Goal: Task Accomplishment & Management: Use online tool/utility

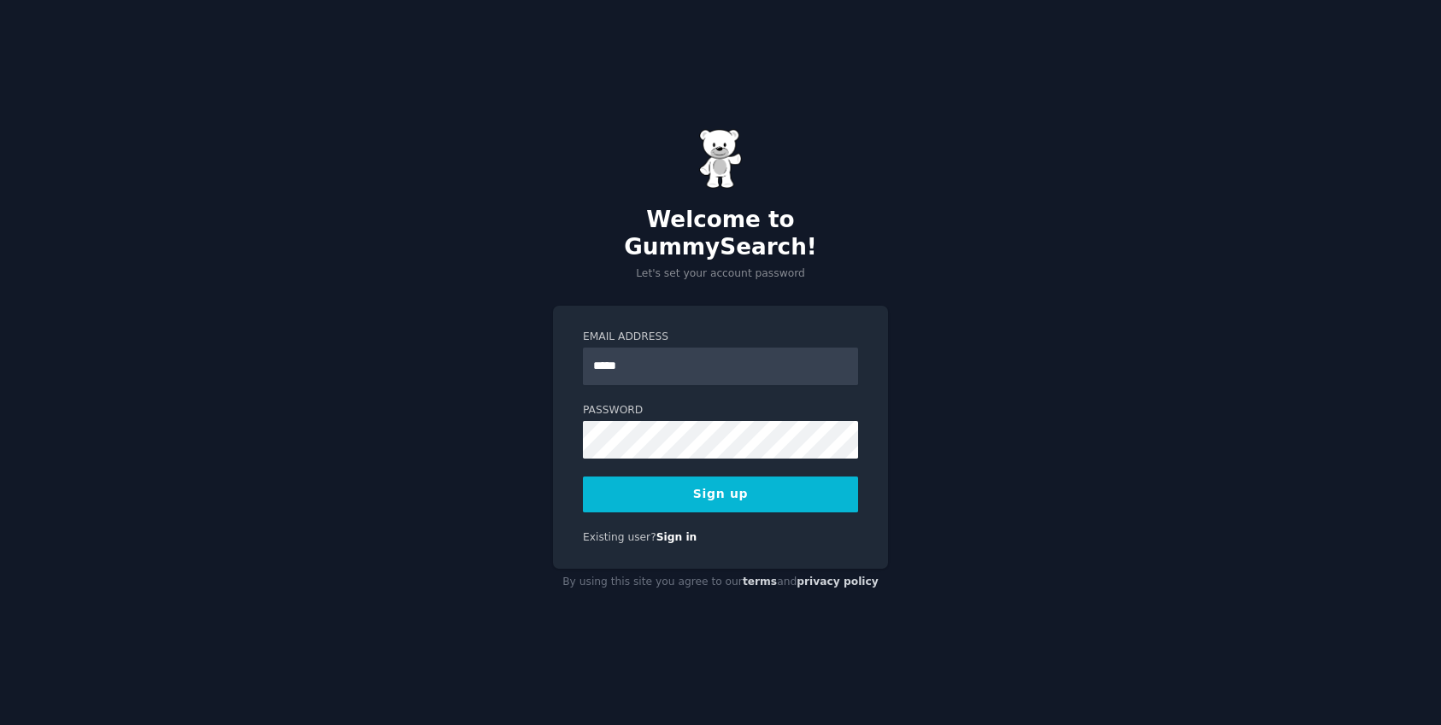
type input "**********"
click at [690, 490] on button "Sign up" at bounding box center [720, 495] width 275 height 36
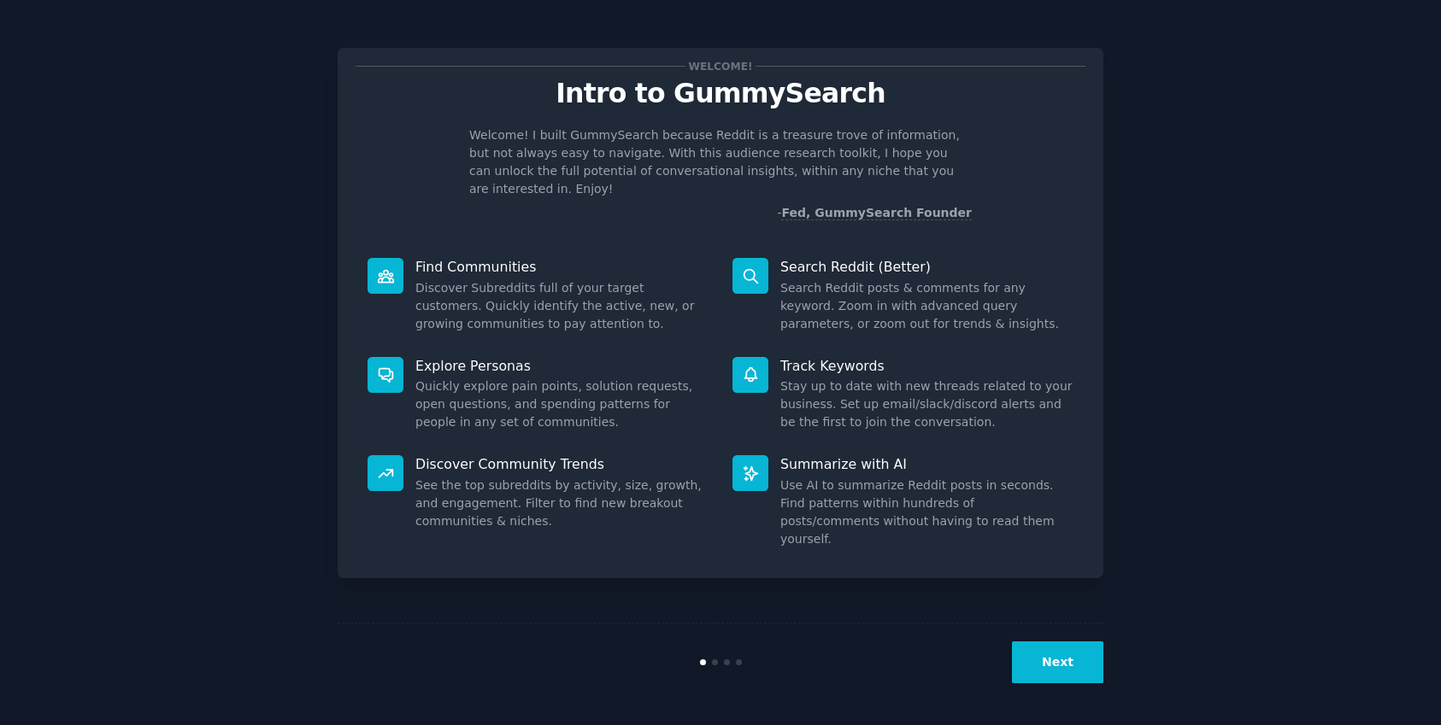
click at [1032, 649] on button "Next" at bounding box center [1057, 663] width 91 height 42
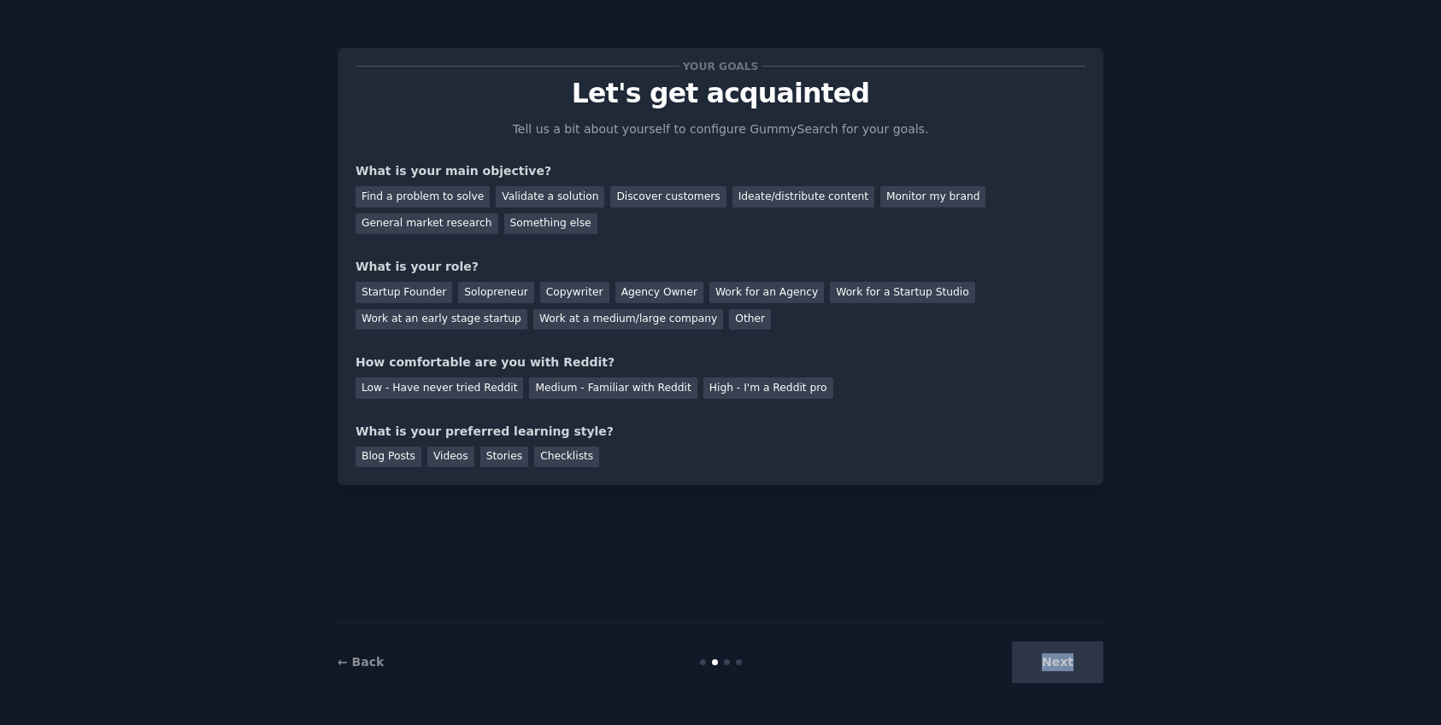
click at [1032, 649] on div "Next" at bounding box center [976, 663] width 256 height 42
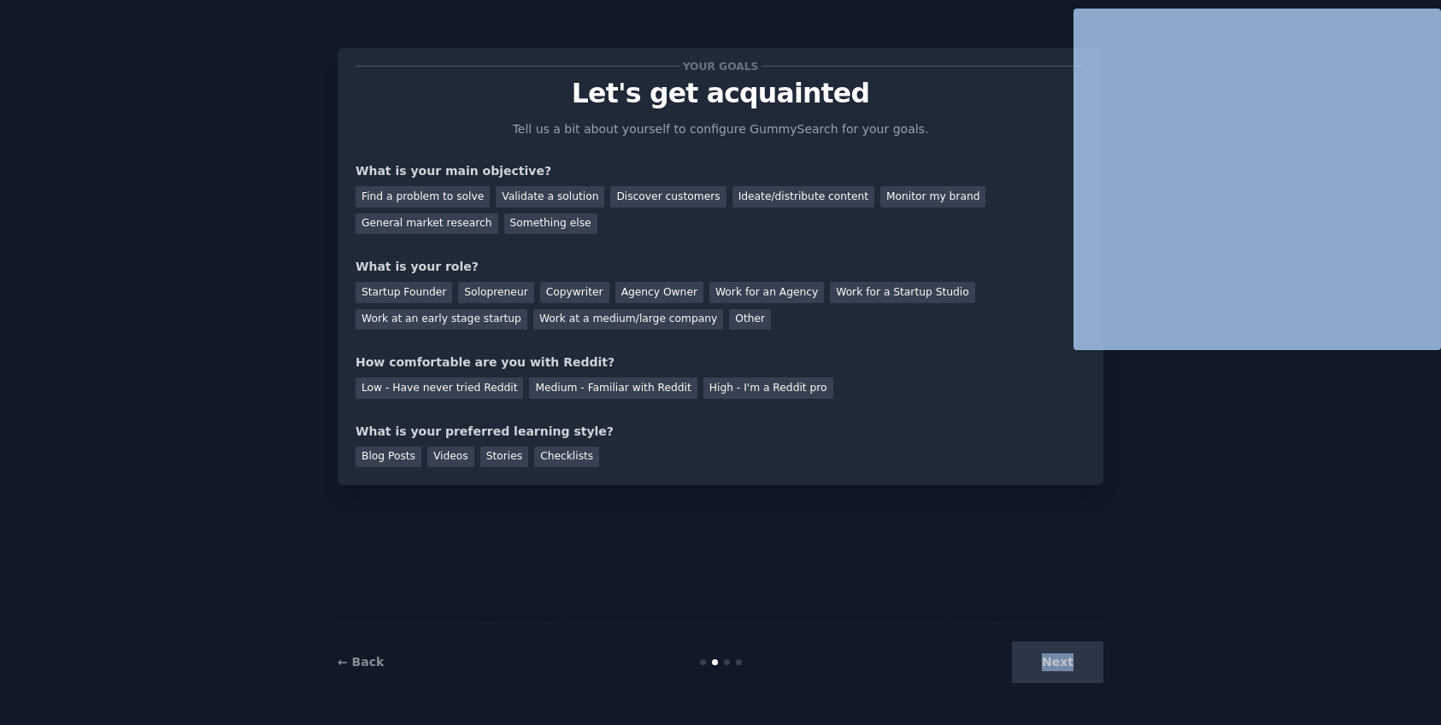
click at [1032, 649] on div "Next" at bounding box center [976, 663] width 256 height 42
click at [1048, 660] on div "Next" at bounding box center [976, 663] width 256 height 42
click at [1058, 663] on div "Next" at bounding box center [976, 663] width 256 height 42
click at [1059, 665] on div "Next" at bounding box center [976, 663] width 256 height 42
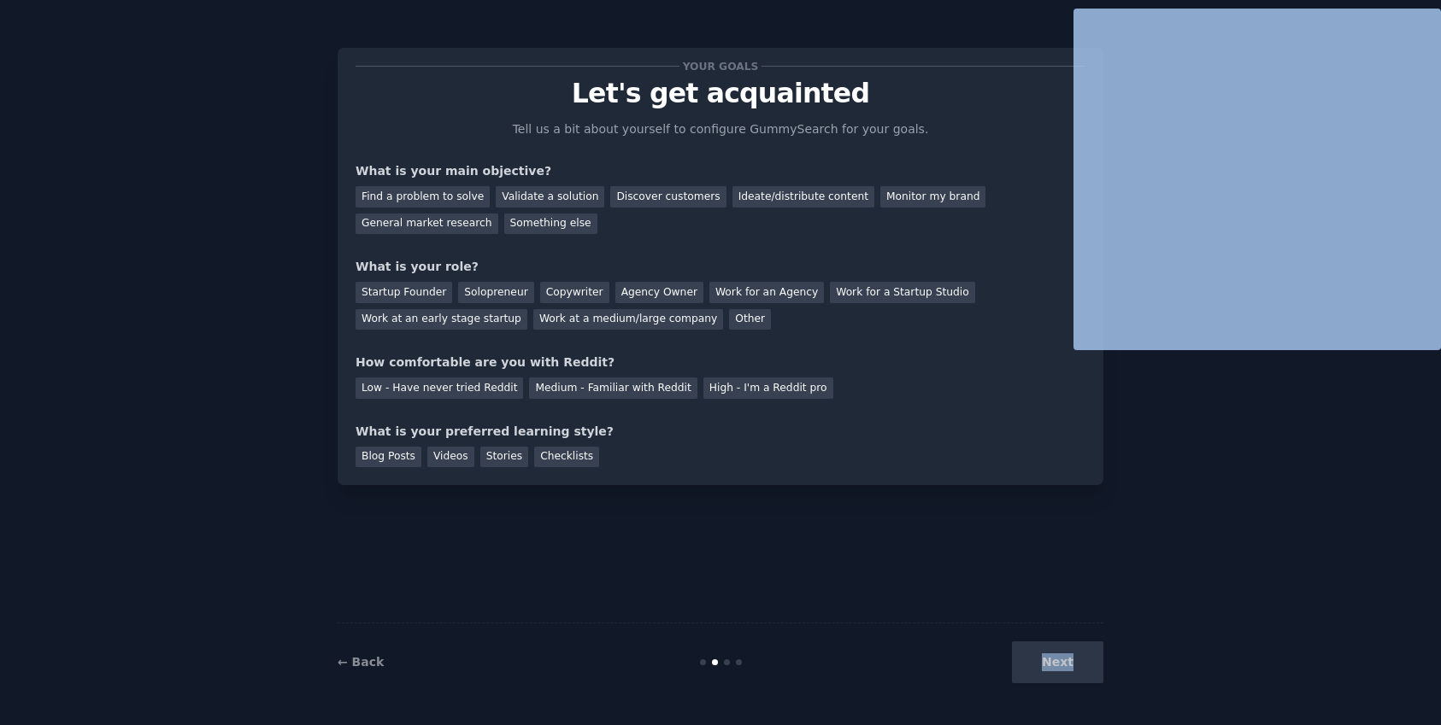
drag, startPoint x: 1059, startPoint y: 665, endPoint x: 1040, endPoint y: 661, distance: 19.3
click at [1059, 665] on div "Next" at bounding box center [976, 663] width 256 height 42
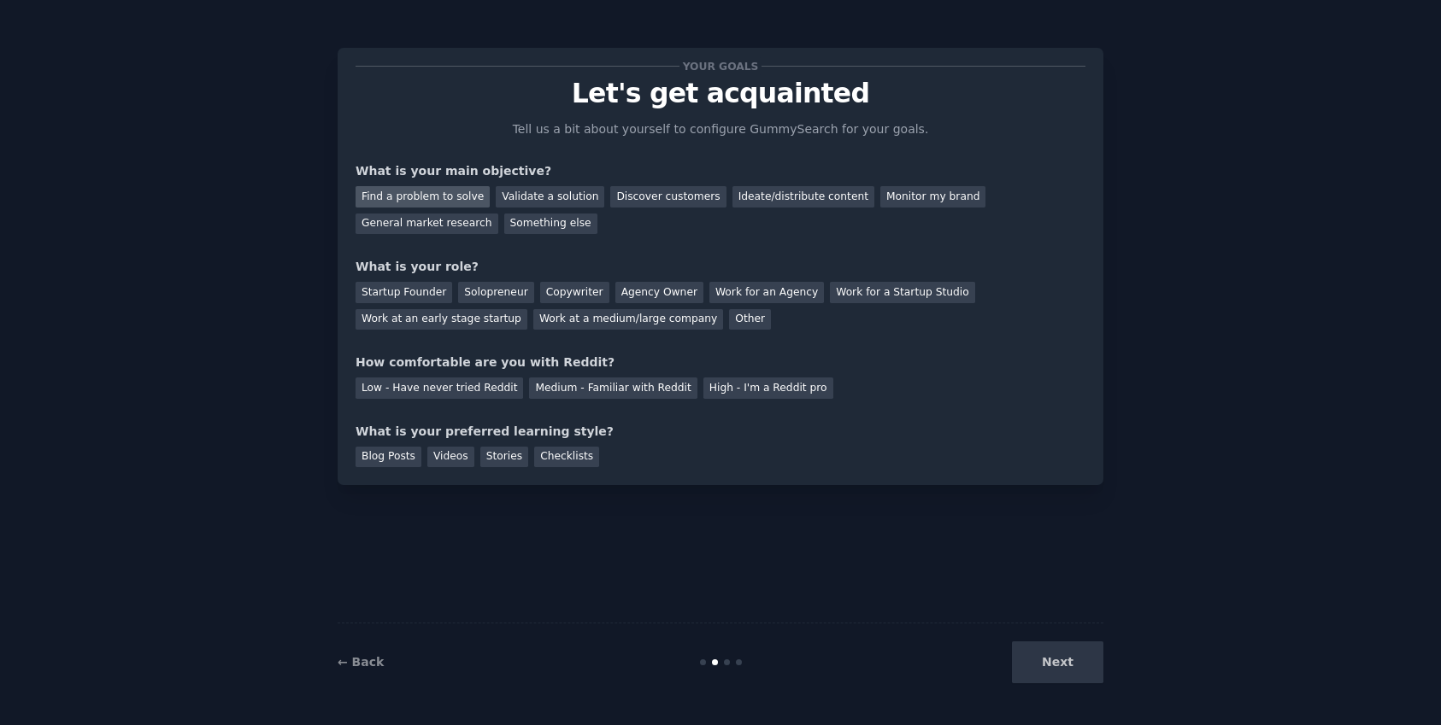
drag, startPoint x: 418, startPoint y: 199, endPoint x: 433, endPoint y: 207, distance: 17.2
click at [418, 199] on div "Find a problem to solve" at bounding box center [422, 196] width 134 height 21
click at [1053, 655] on div "Next" at bounding box center [976, 663] width 256 height 42
drag, startPoint x: 1053, startPoint y: 663, endPoint x: 995, endPoint y: 643, distance: 61.6
click at [1048, 661] on div "Next" at bounding box center [976, 663] width 256 height 42
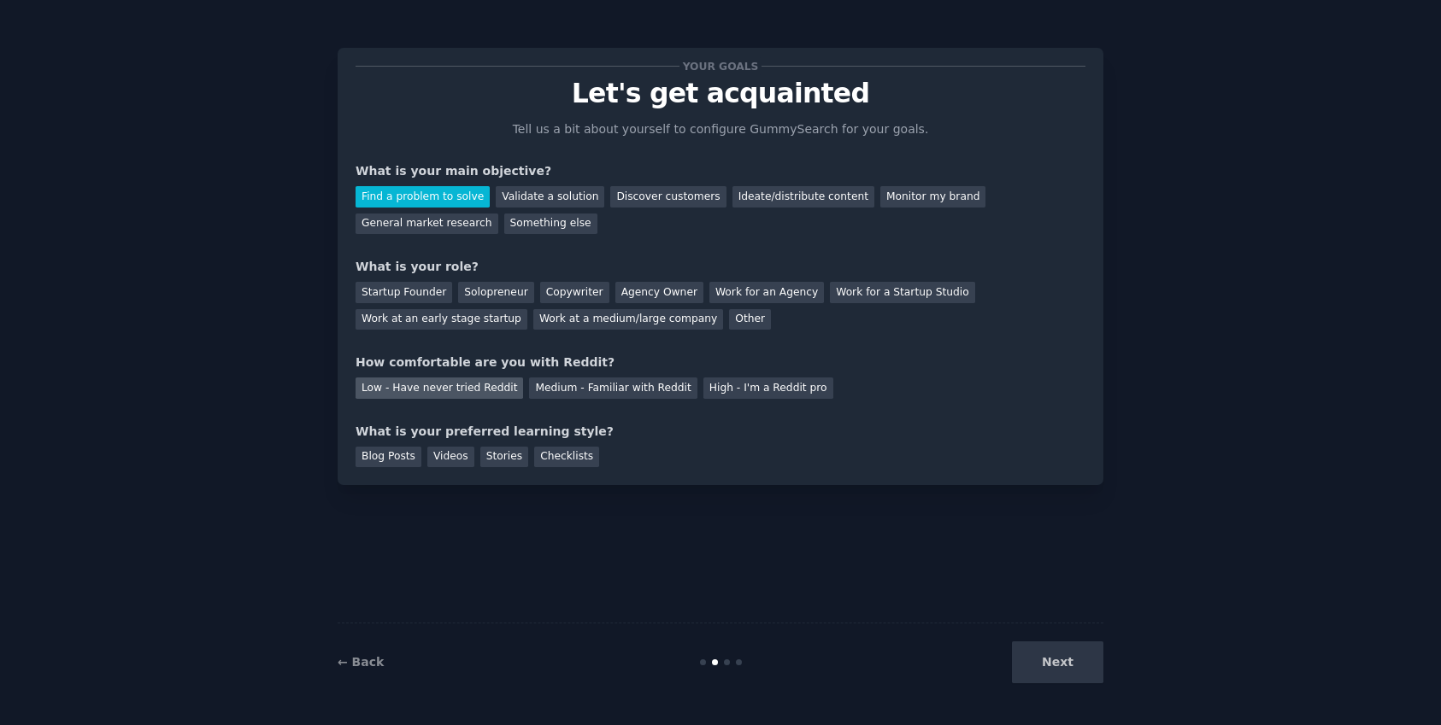
click at [426, 392] on div "Low - Have never tried Reddit" at bounding box center [438, 388] width 167 height 21
click at [725, 391] on div "High - I'm a Reddit pro" at bounding box center [768, 388] width 130 height 21
click at [609, 391] on div "Medium - Familiar with Reddit" at bounding box center [612, 388] width 167 height 21
click at [469, 389] on div "Low - Have never tried Reddit" at bounding box center [438, 388] width 167 height 21
click at [502, 320] on div "Work at an early stage startup" at bounding box center [441, 319] width 172 height 21
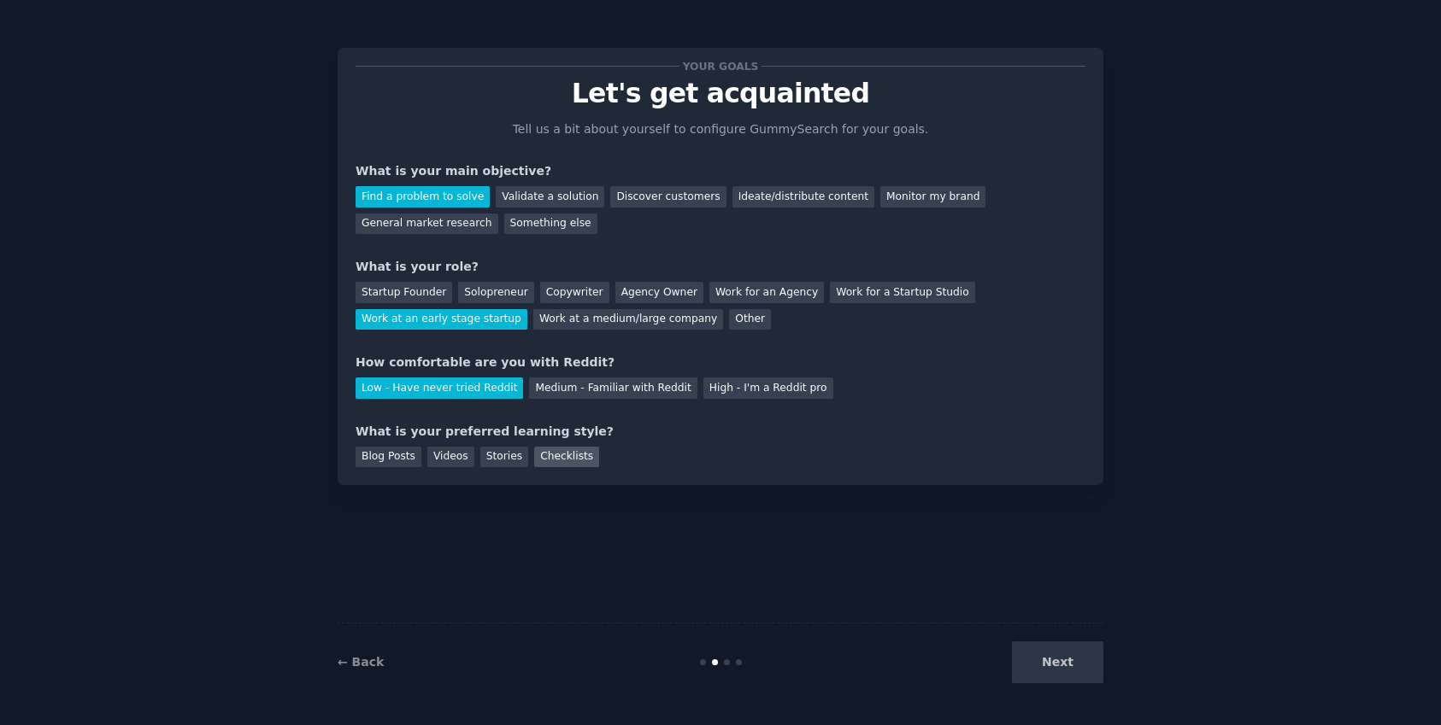
click at [564, 463] on div "Checklists" at bounding box center [566, 457] width 65 height 21
drag, startPoint x: 410, startPoint y: 293, endPoint x: 544, endPoint y: 358, distance: 149.1
click at [410, 293] on div "Startup Founder" at bounding box center [403, 292] width 97 height 21
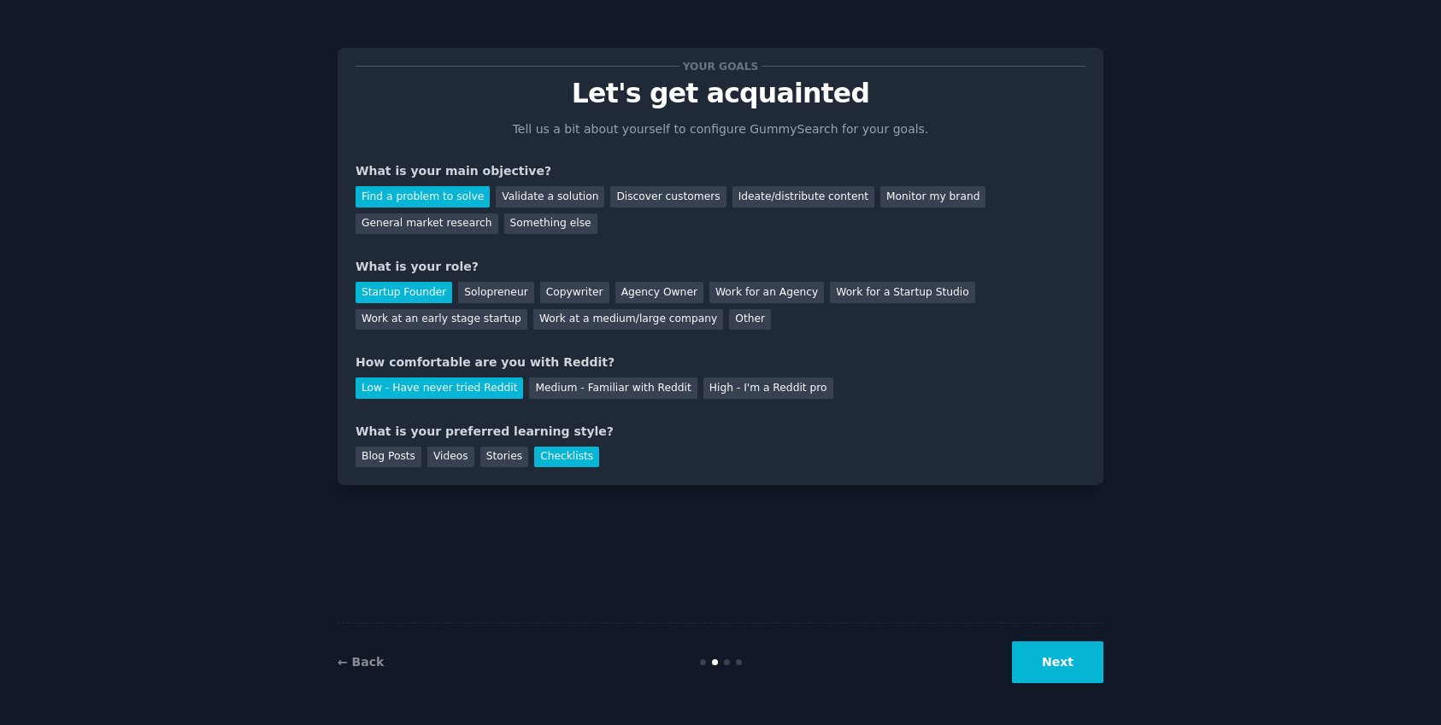
click at [1070, 671] on button "Next" at bounding box center [1057, 663] width 91 height 42
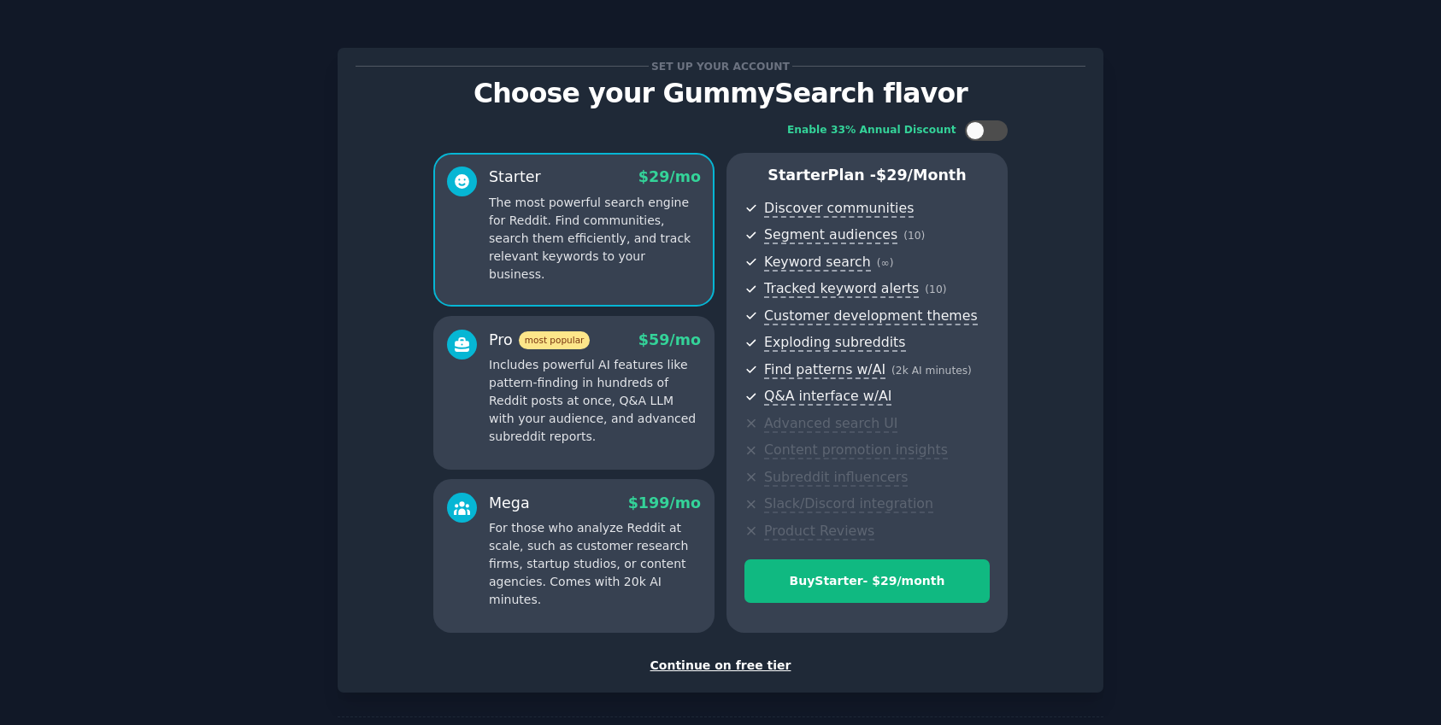
click at [721, 665] on div "Continue on free tier" at bounding box center [720, 666] width 730 height 18
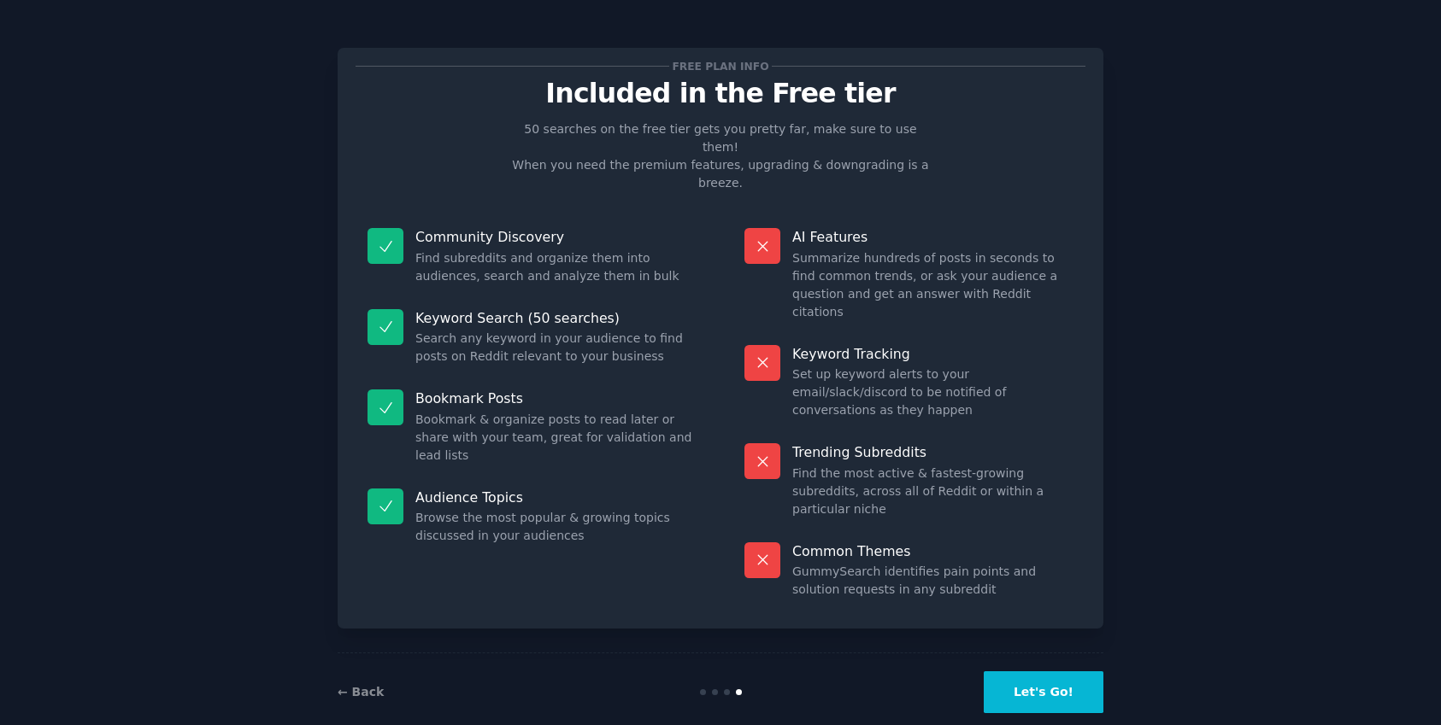
click at [1042, 672] on button "Let's Go!" at bounding box center [1044, 693] width 120 height 42
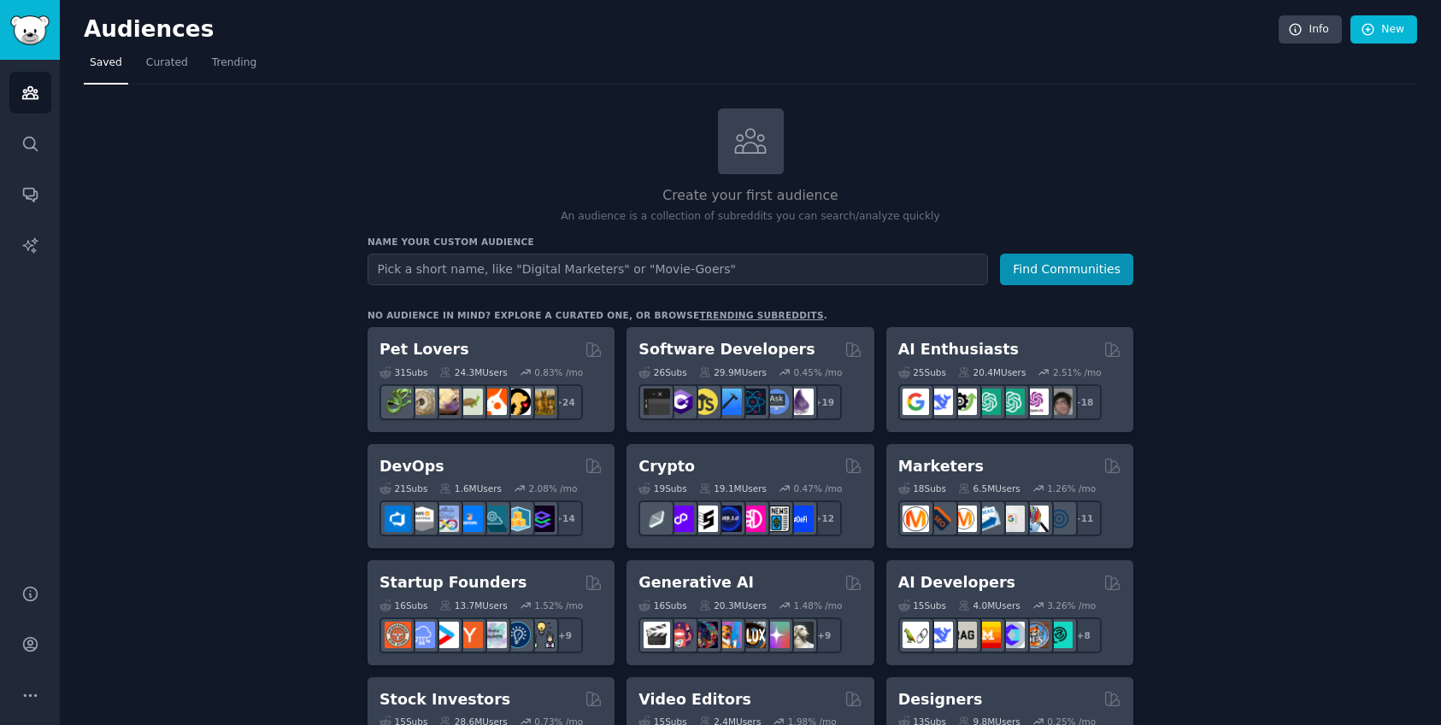
click at [754, 275] on input "text" at bounding box center [677, 270] width 620 height 32
type input "virtual business card"
click at [1042, 274] on button "Find Communities" at bounding box center [1066, 270] width 133 height 32
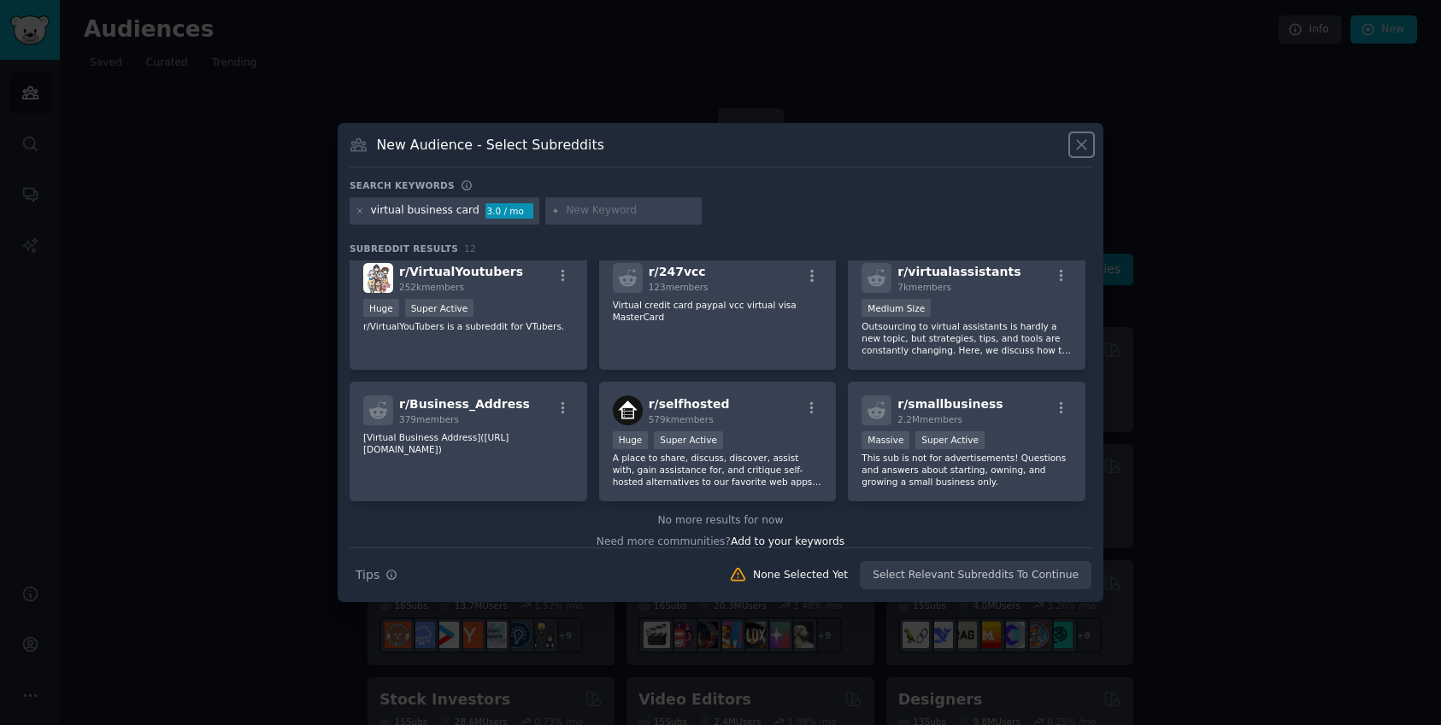
scroll to position [267, 0]
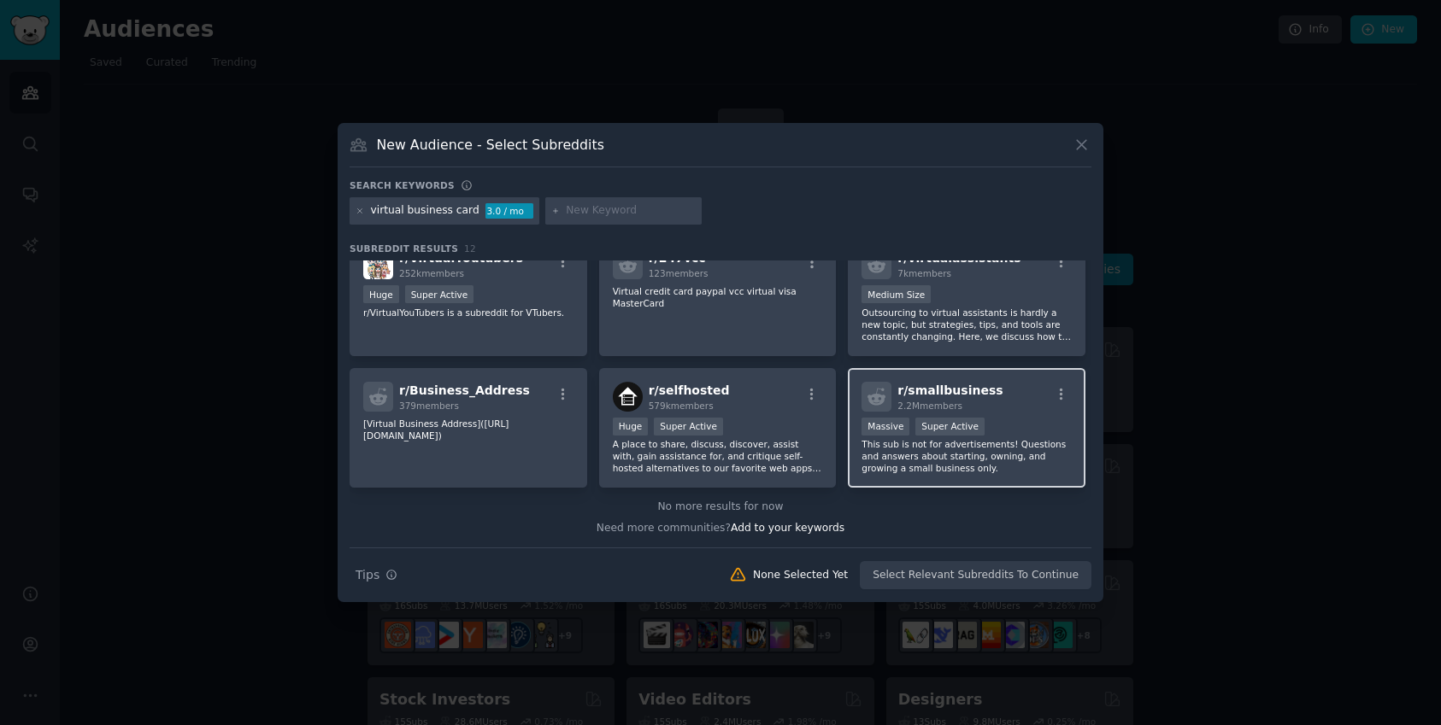
click at [994, 467] on p "This sub is not for advertisements! Questions and answers about starting, ownin…" at bounding box center [966, 456] width 210 height 36
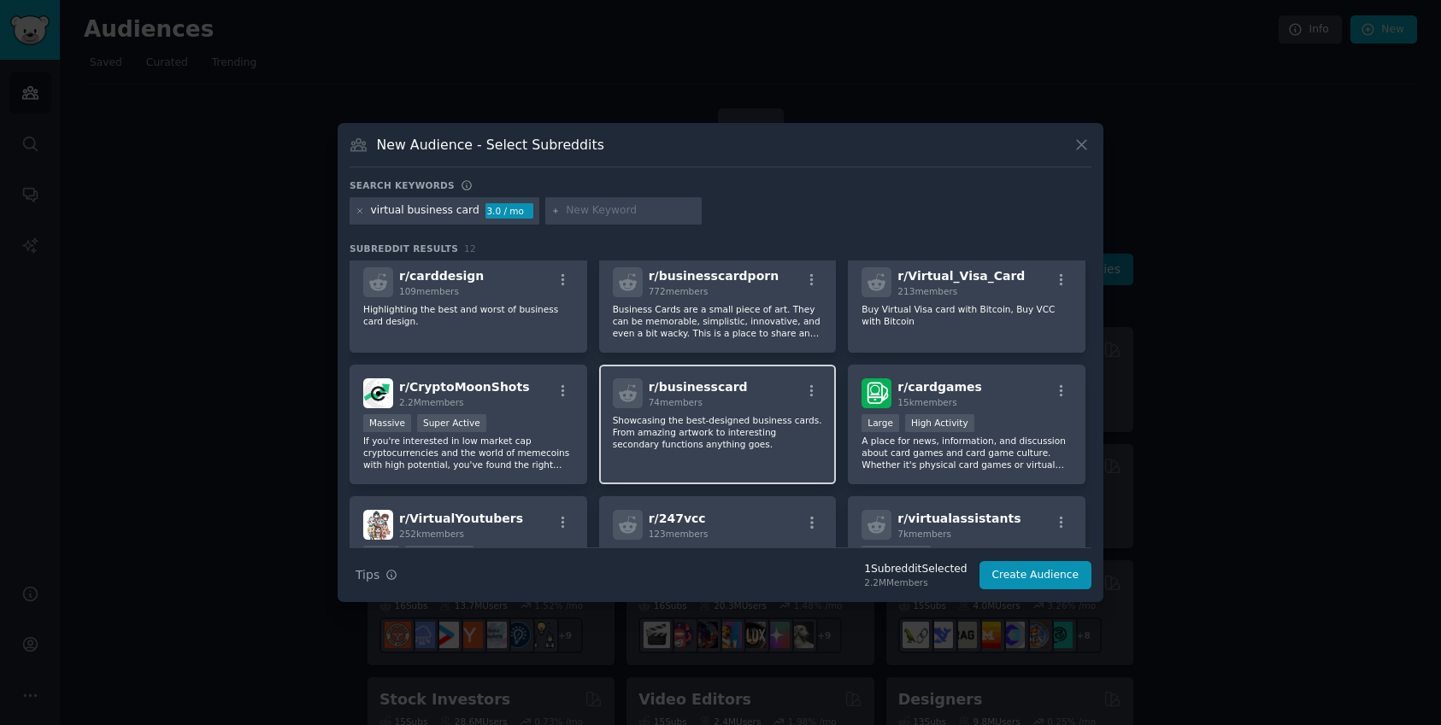
scroll to position [3, 0]
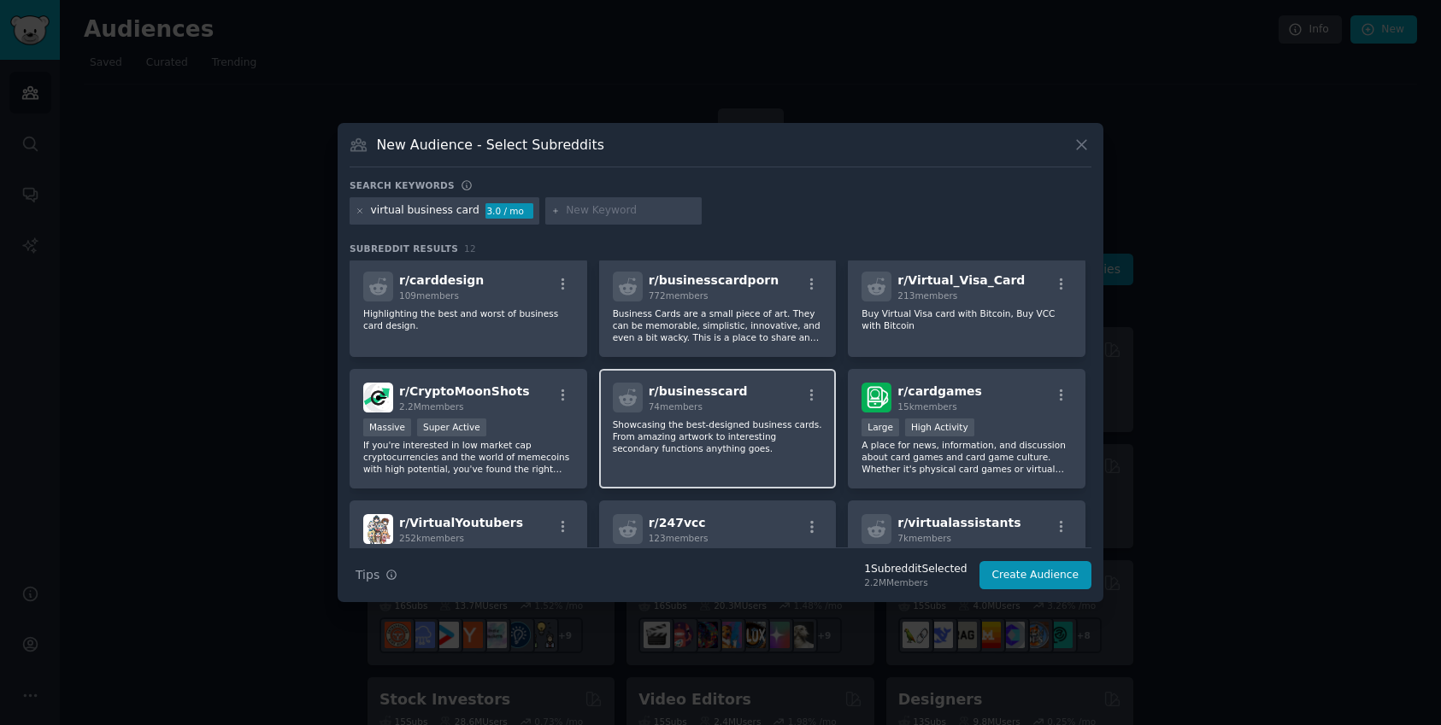
click at [791, 399] on div "r/ businesscard 74 members" at bounding box center [718, 398] width 210 height 30
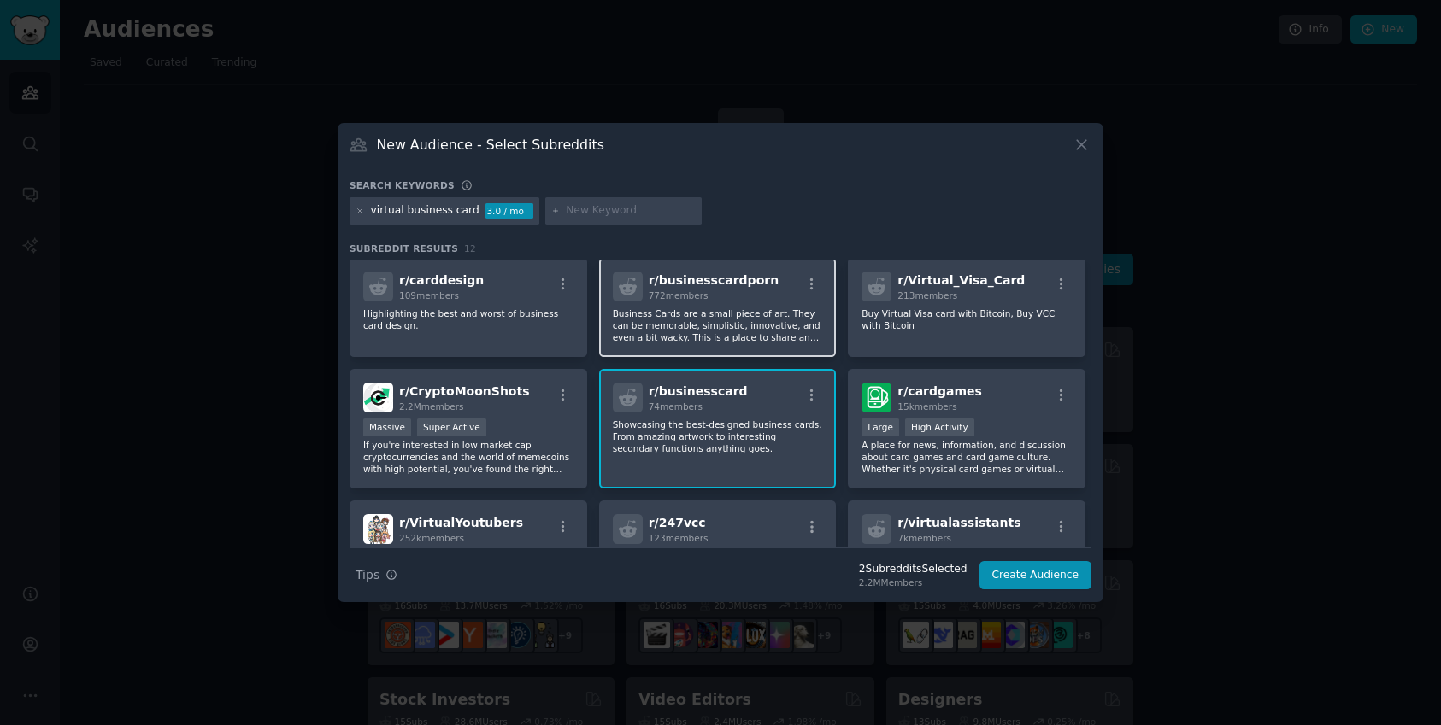
click at [769, 326] on p "Business Cards are a small piece of art. They can be memorable, simplistic, inn…" at bounding box center [718, 326] width 210 height 36
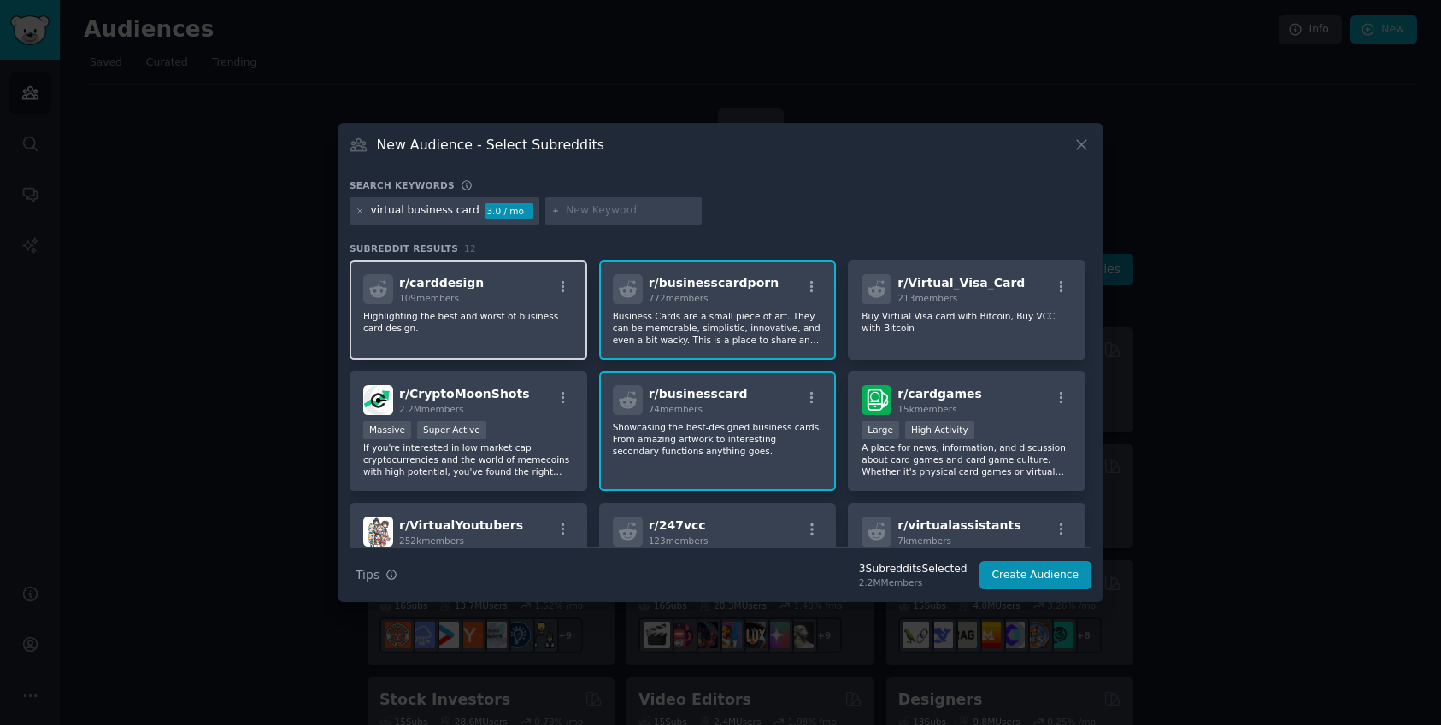
click at [521, 338] on div "r/ carddesign 109 members Highlighting the best and worst of business card desi…" at bounding box center [468, 310] width 238 height 99
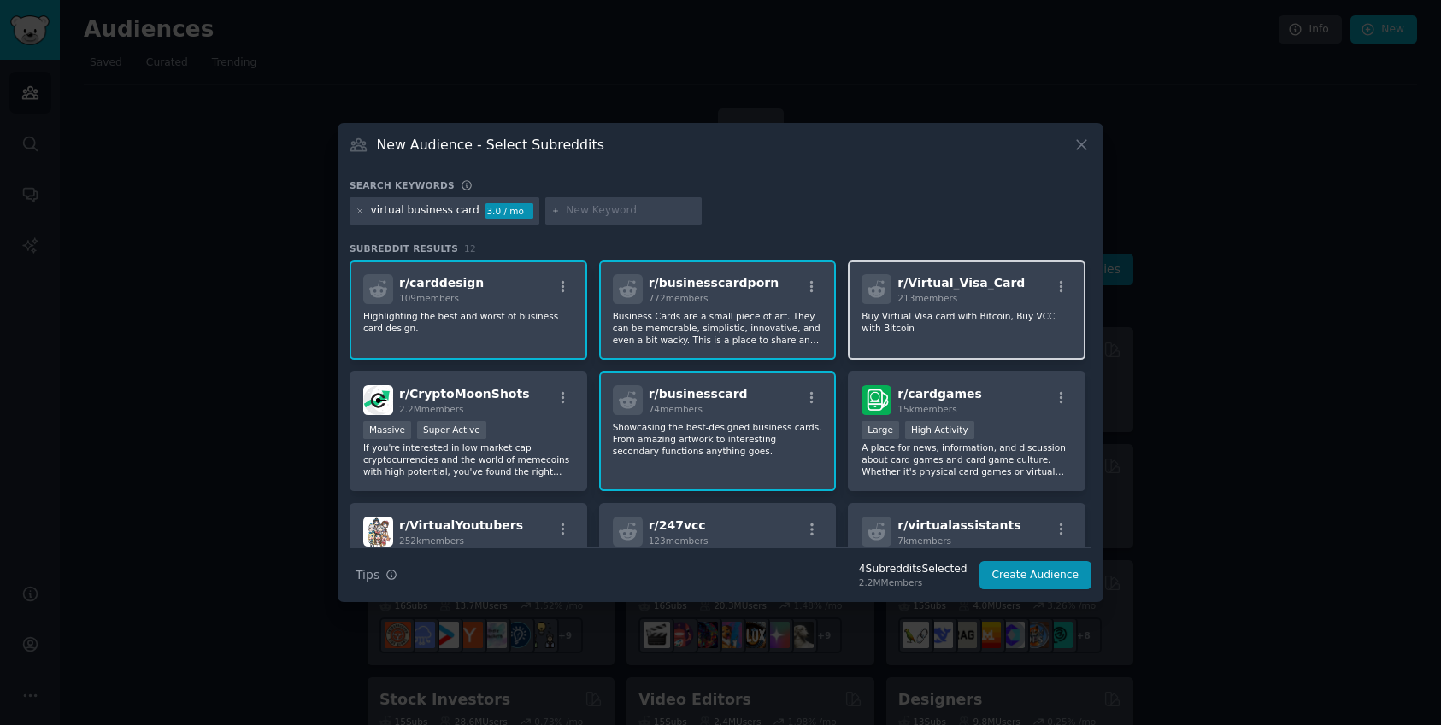
click at [963, 349] on div "r/ Virtual_Visa_Card 213 members Buy Virtual Visa card with Bitcoin, Buy VCC wi…" at bounding box center [967, 310] width 238 height 99
click at [962, 349] on div "r/ Virtual_Visa_Card 213 members Buy Virtual Visa card with Bitcoin, Buy VCC wi…" at bounding box center [967, 310] width 238 height 99
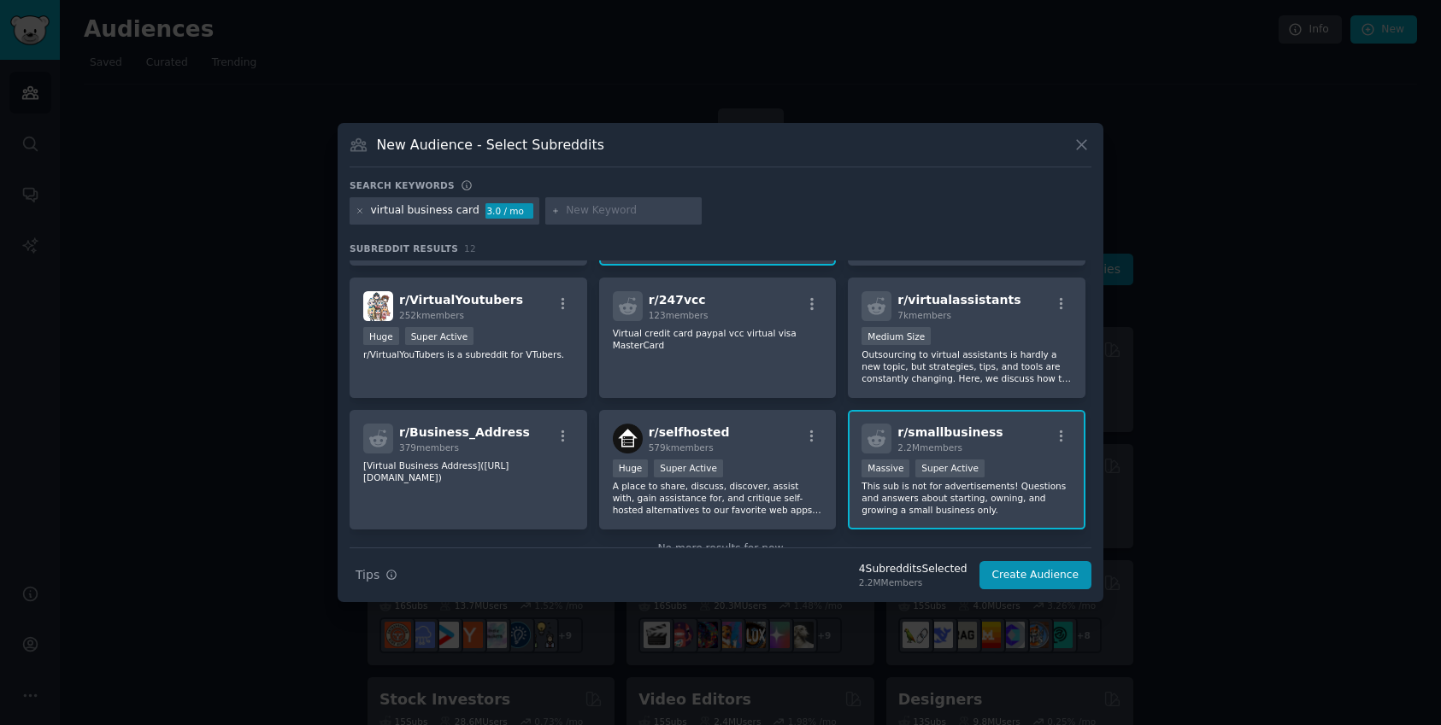
scroll to position [232, 0]
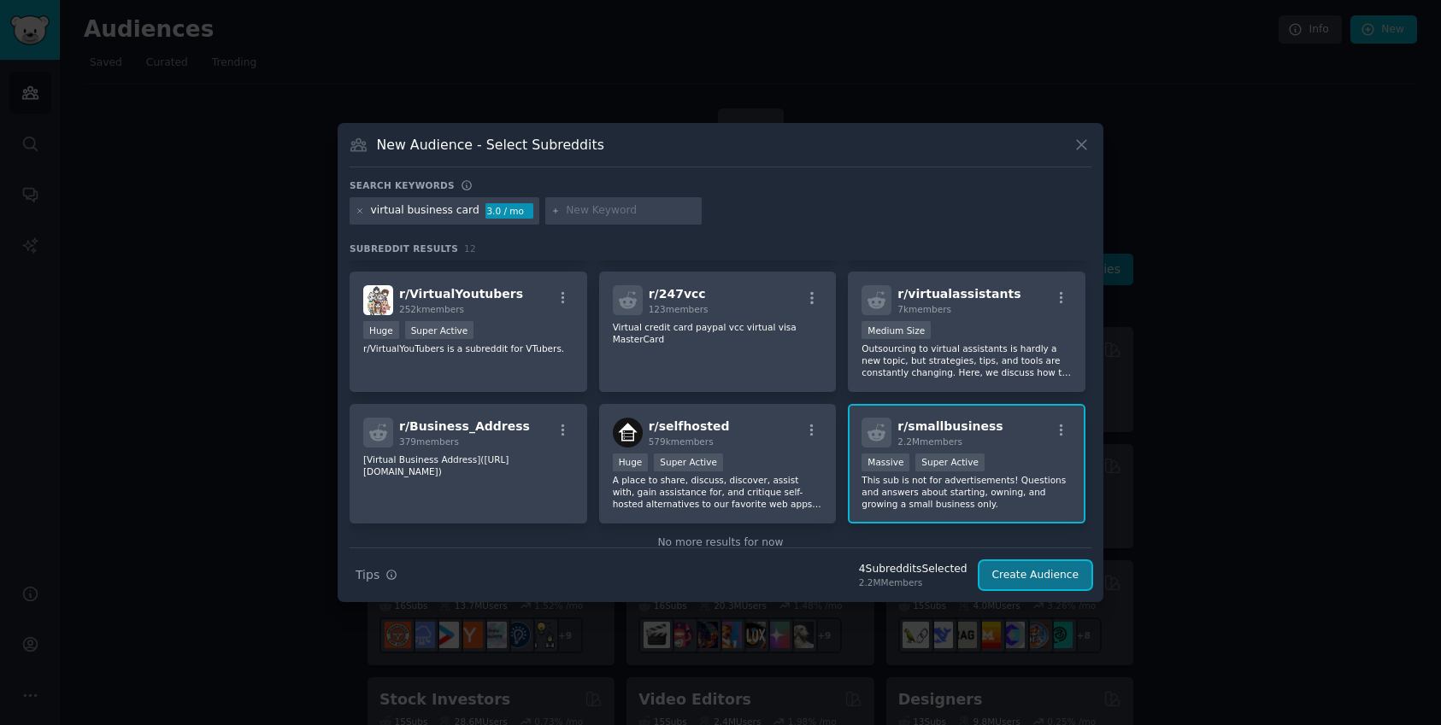
click at [1067, 580] on button "Create Audience" at bounding box center [1035, 575] width 113 height 29
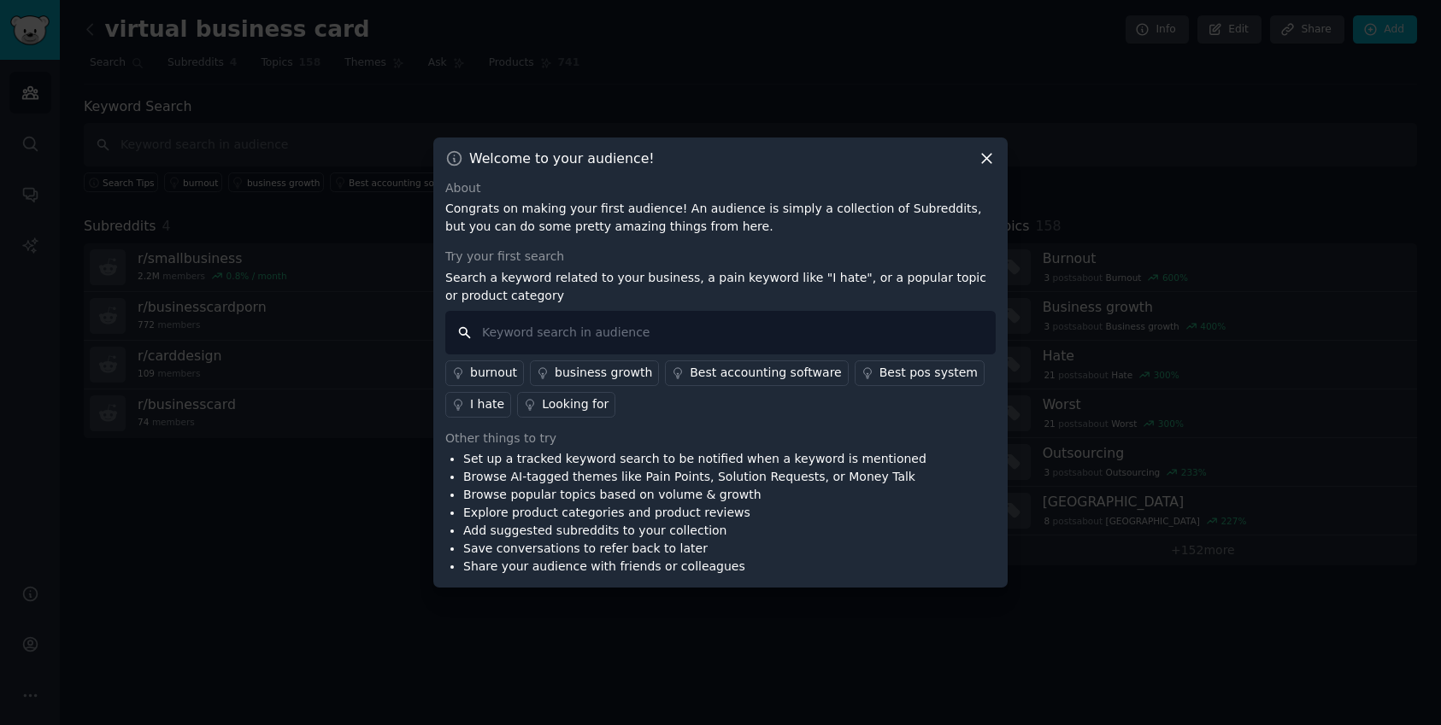
click at [568, 336] on input "text" at bounding box center [720, 333] width 550 height 44
click at [988, 162] on icon at bounding box center [987, 159] width 18 height 18
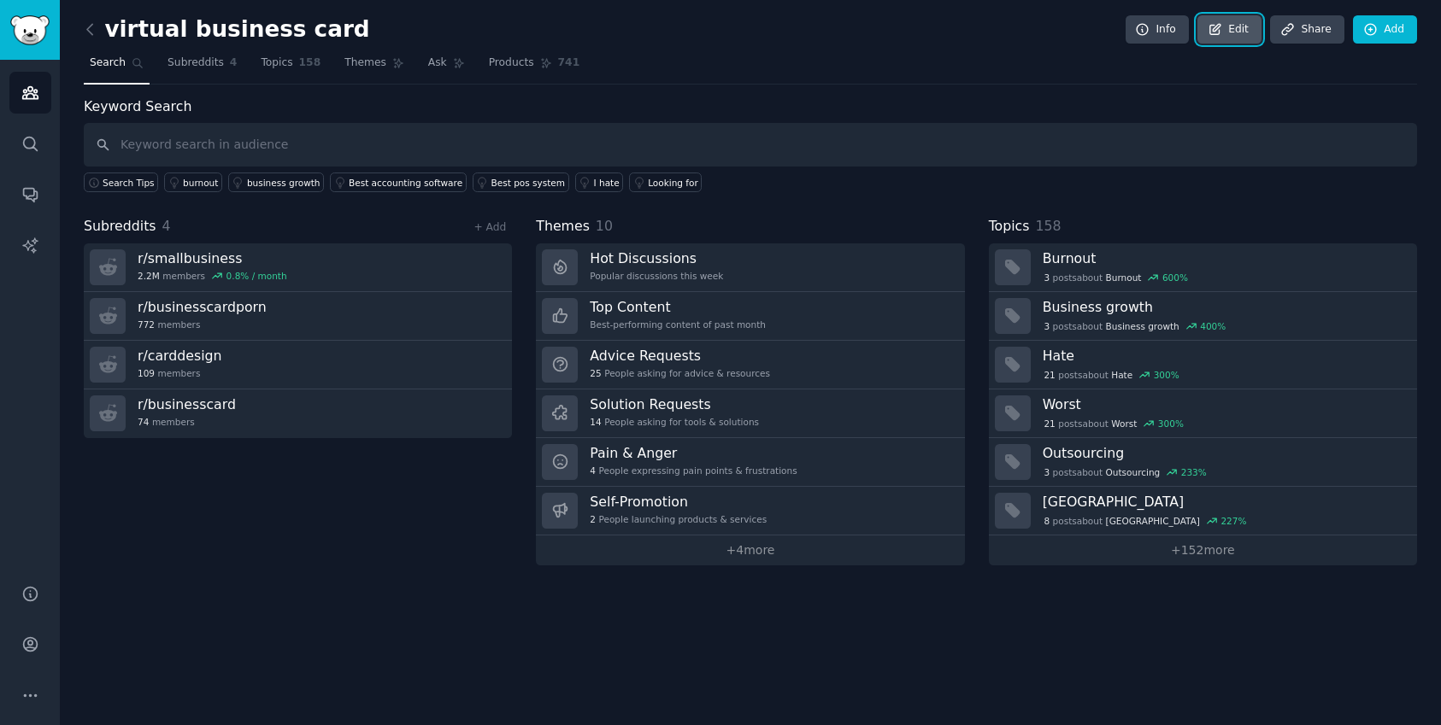
click at [1231, 26] on link "Edit" at bounding box center [1229, 29] width 64 height 29
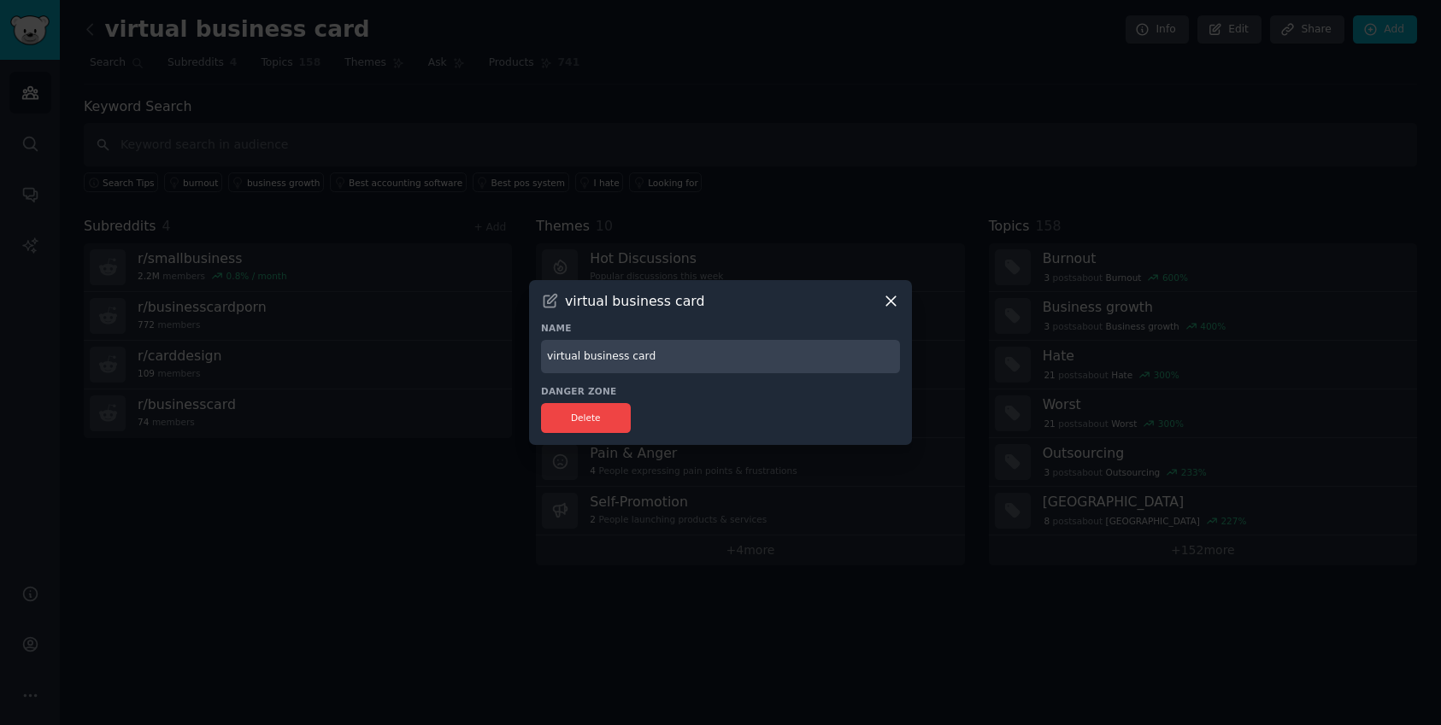
click at [890, 305] on icon at bounding box center [891, 301] width 18 height 18
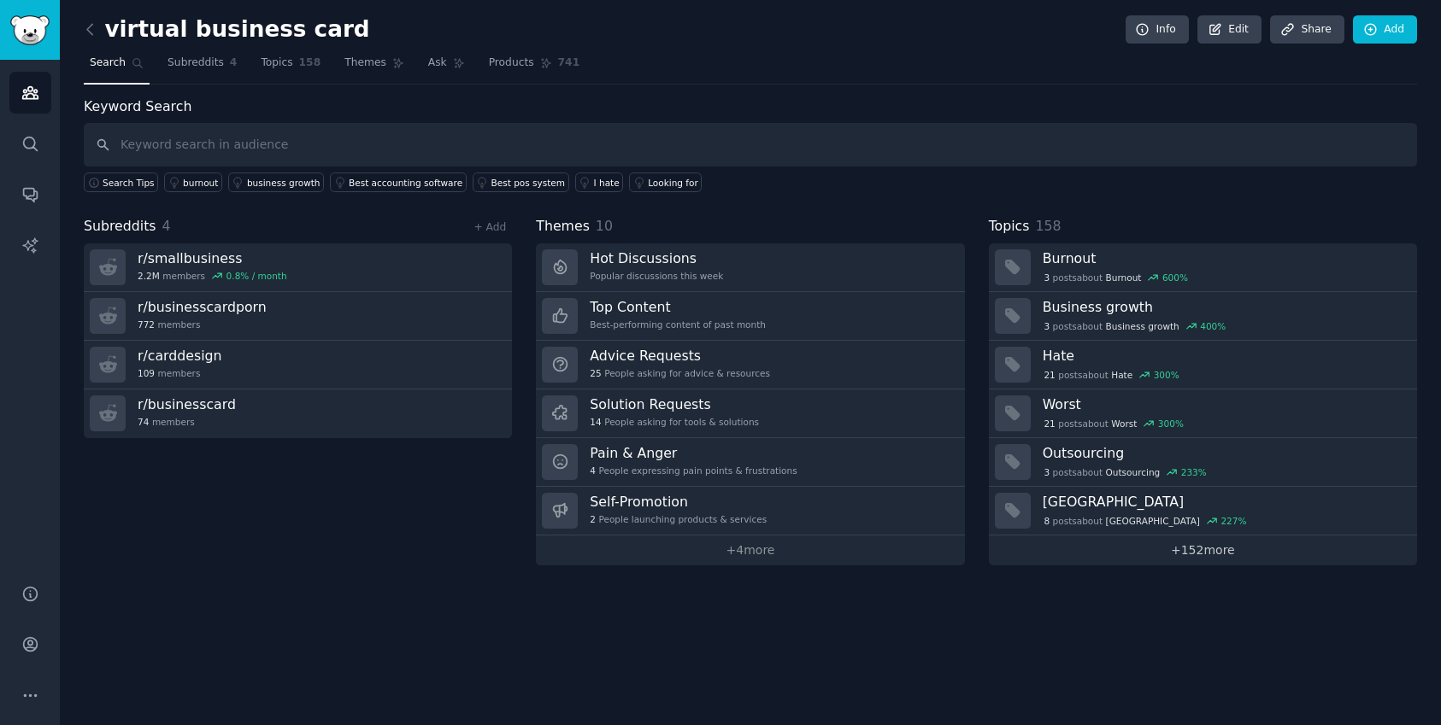
click at [1161, 550] on link "+ 152 more" at bounding box center [1203, 551] width 428 height 30
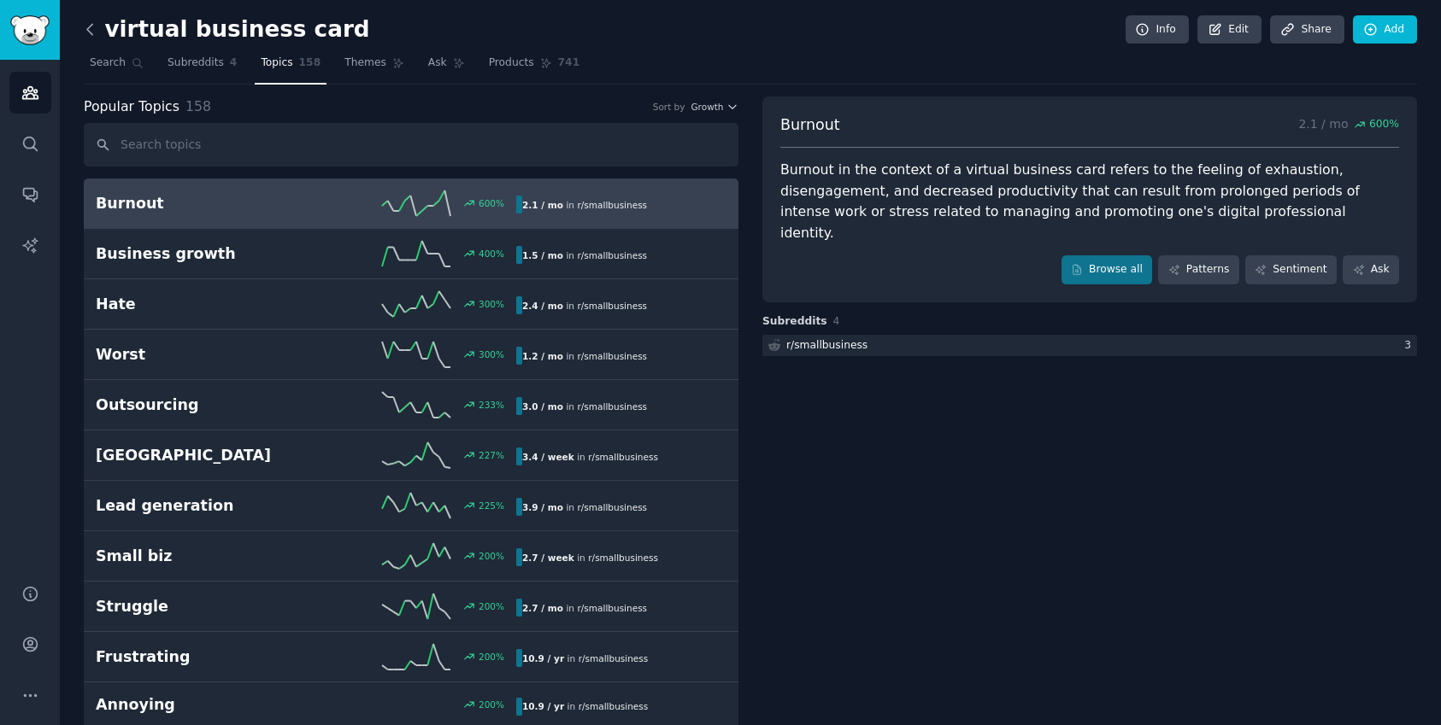
click at [97, 32] on icon at bounding box center [90, 30] width 18 height 18
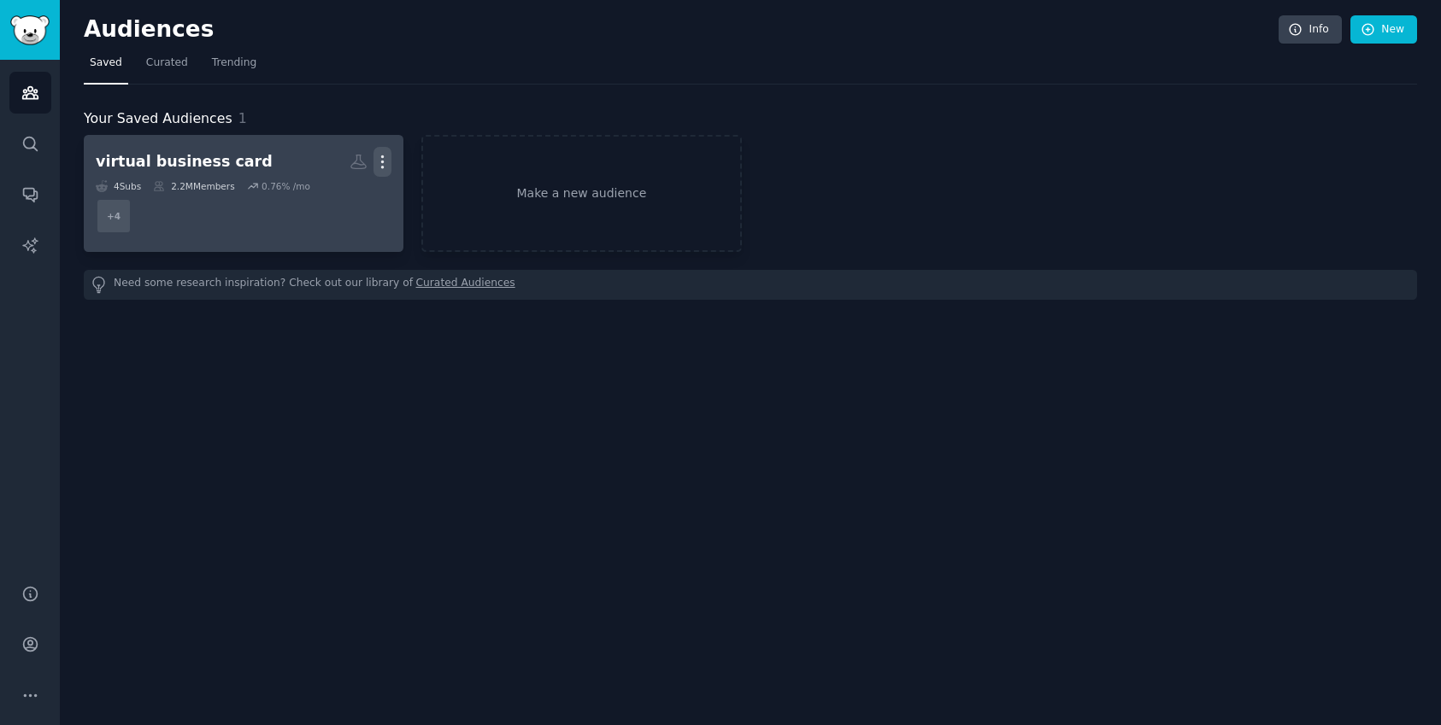
click at [384, 163] on icon "button" at bounding box center [382, 162] width 18 height 18
click at [332, 167] on p "View" at bounding box center [330, 168] width 28 height 18
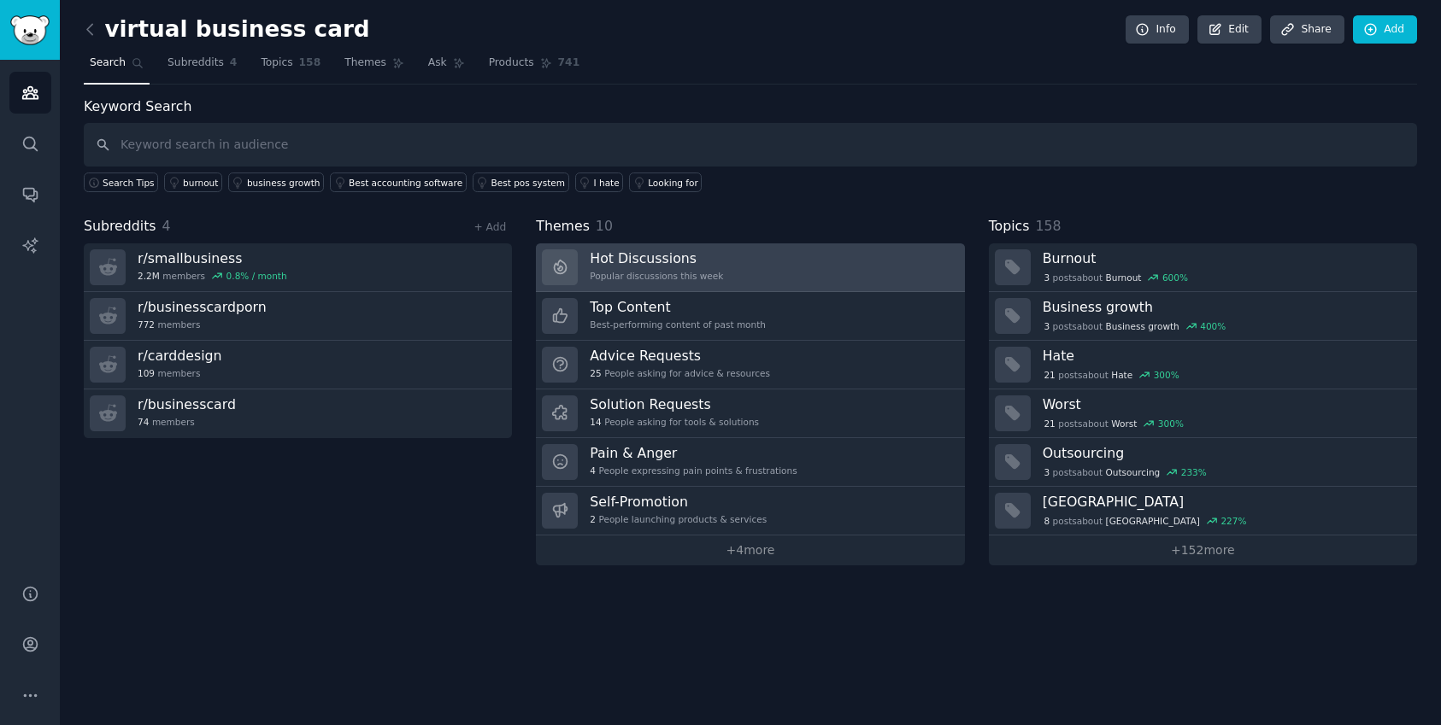
click at [761, 278] on link "Hot Discussions Popular discussions this week" at bounding box center [750, 268] width 428 height 49
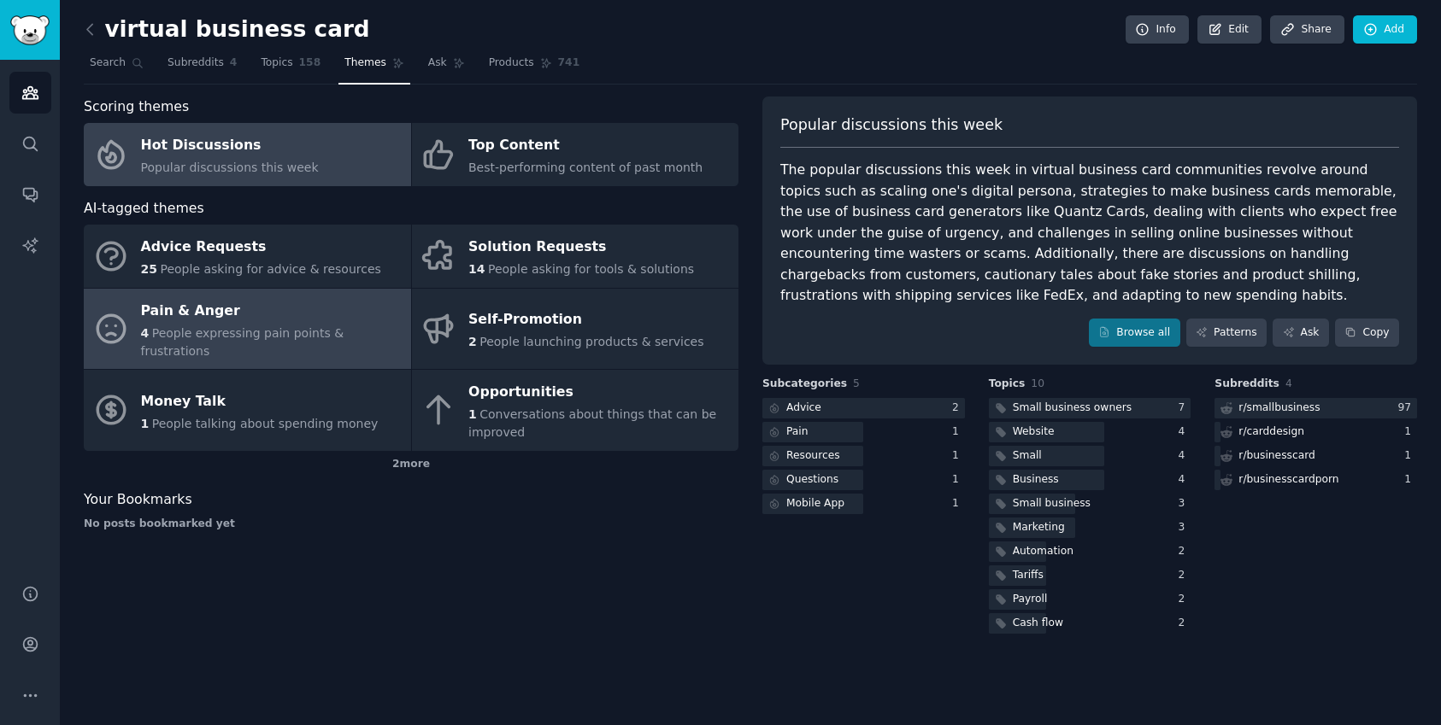
click at [325, 329] on span "People expressing pain points & frustrations" at bounding box center [242, 342] width 203 height 32
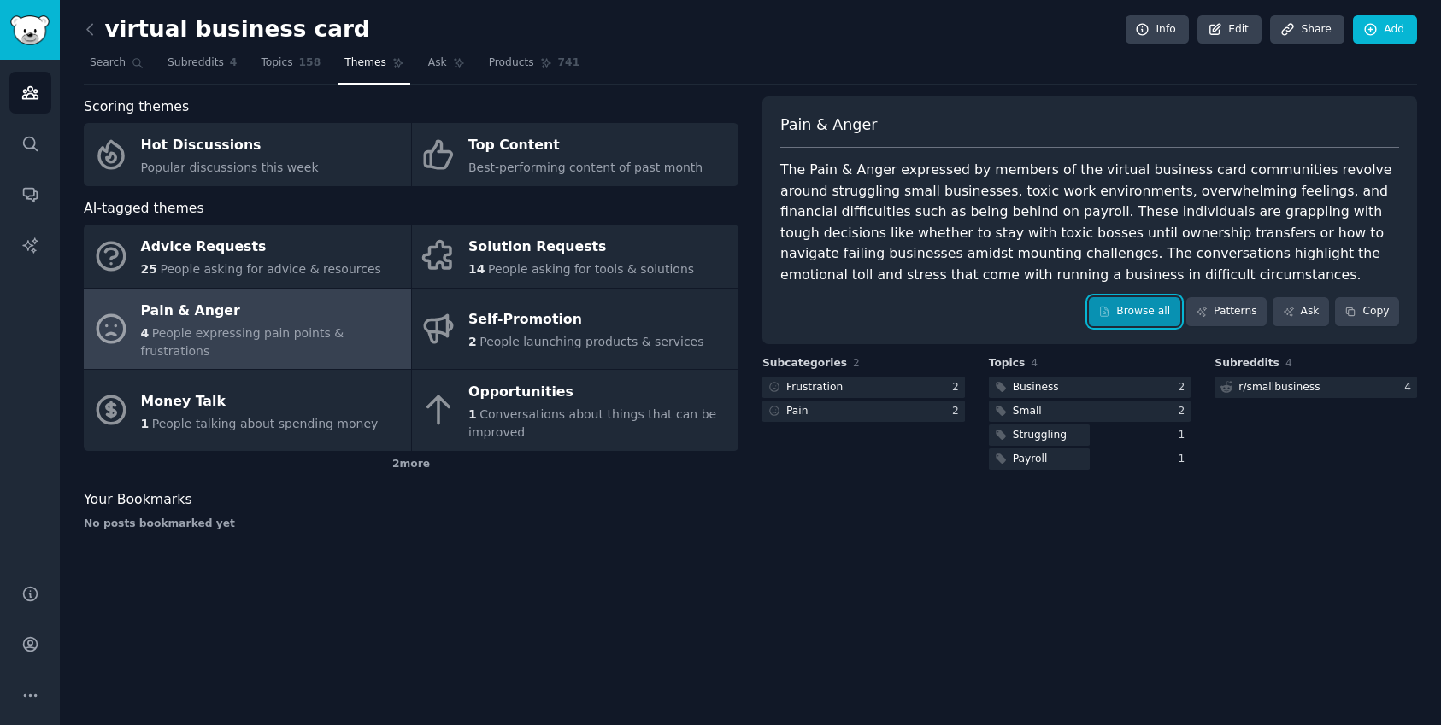
click at [1146, 319] on link "Browse all" at bounding box center [1134, 311] width 91 height 29
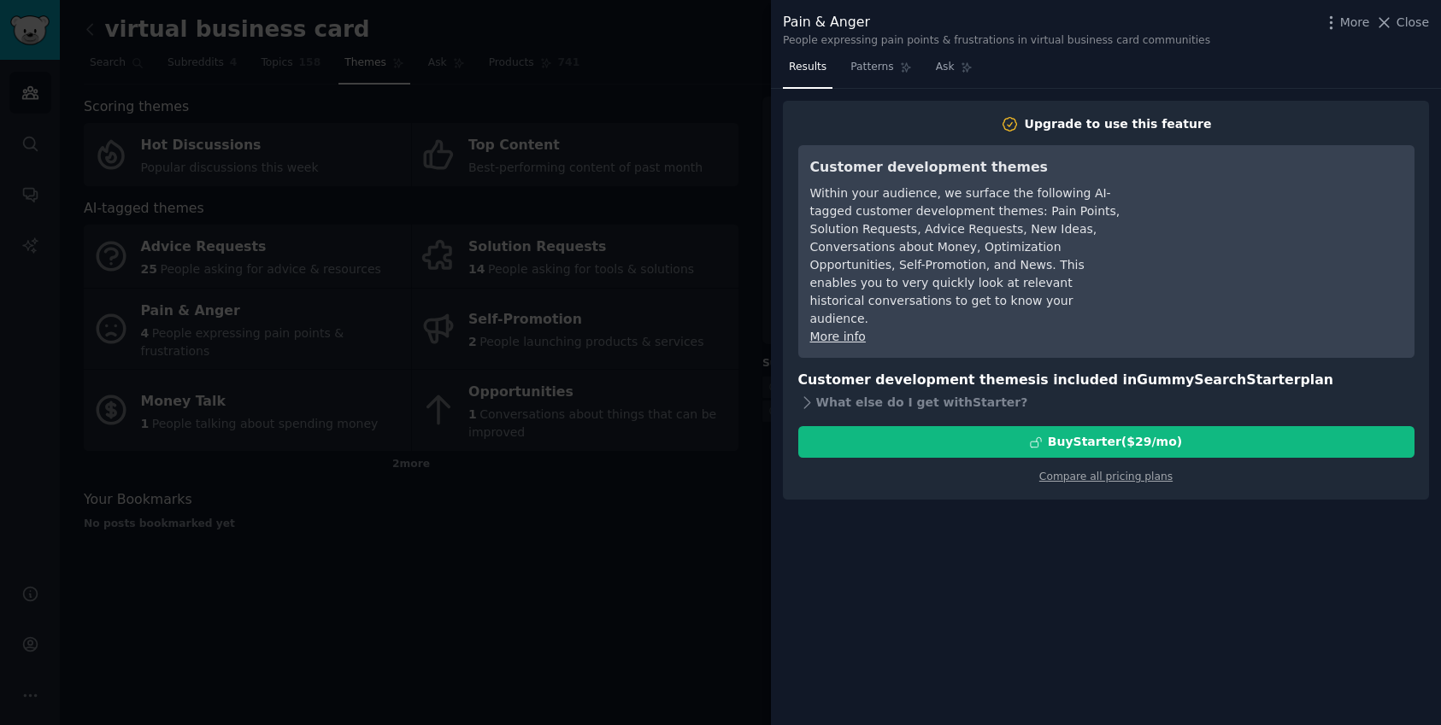
click at [607, 33] on div at bounding box center [720, 362] width 1441 height 725
